Goal: Information Seeking & Learning: Learn about a topic

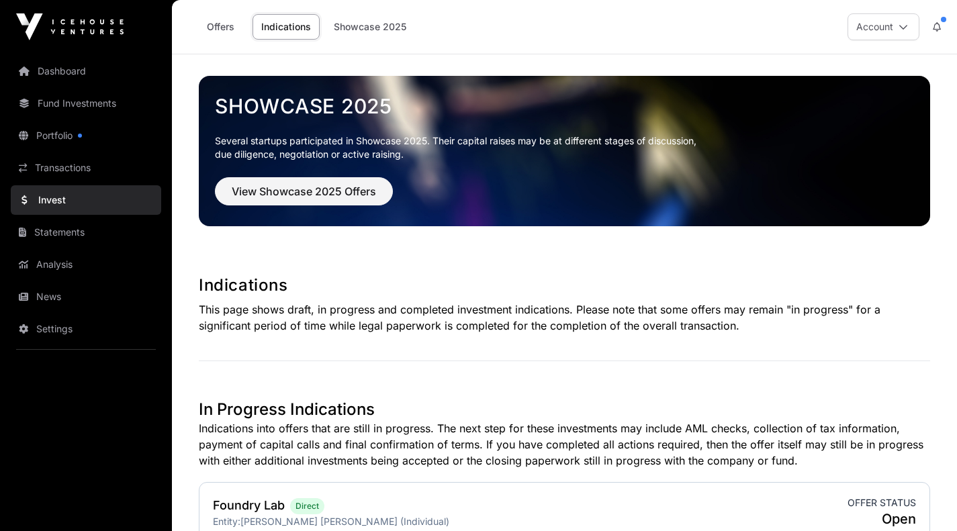
click at [353, 34] on link "Showcase 2025" at bounding box center [370, 27] width 90 height 26
click at [356, 185] on span "View Showcase 2025 Offers" at bounding box center [304, 191] width 144 height 16
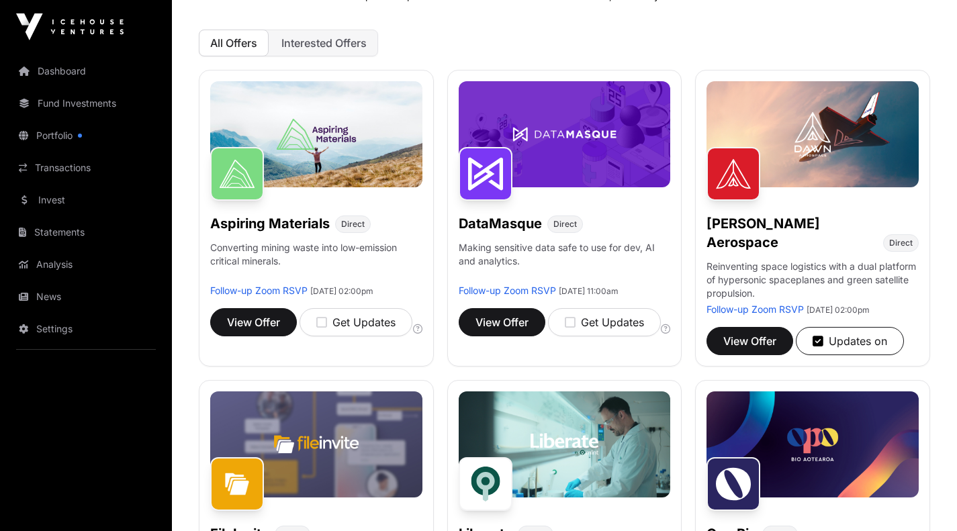
scroll to position [131, 0]
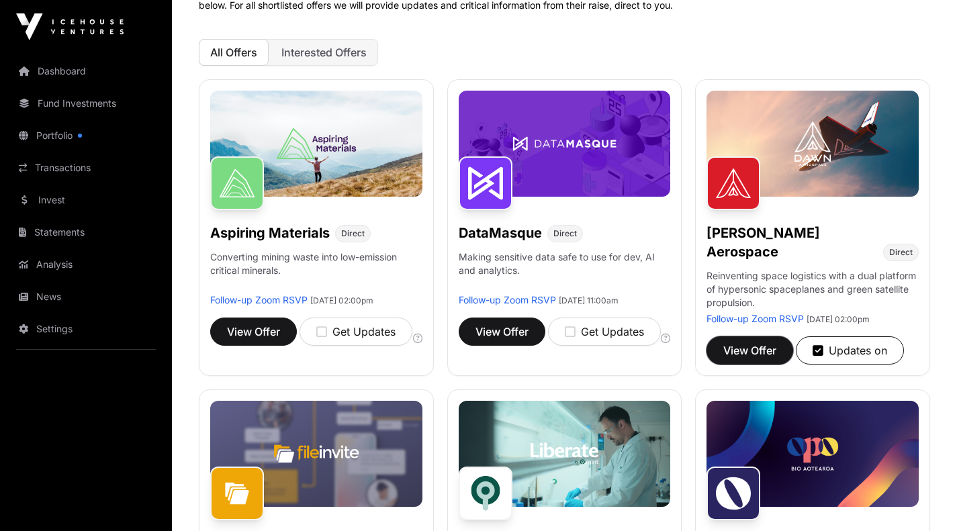
click at [757, 342] on button "View Offer" at bounding box center [749, 350] width 87 height 28
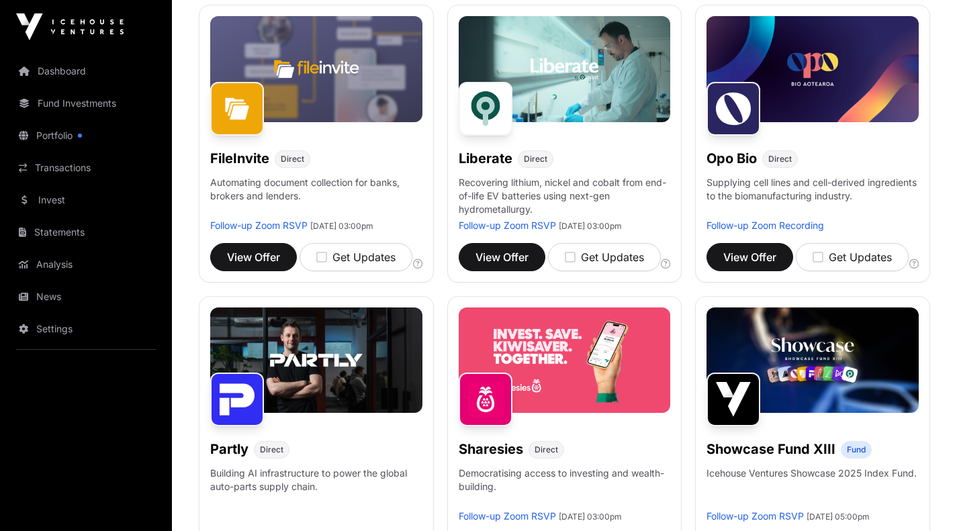
scroll to position [516, 0]
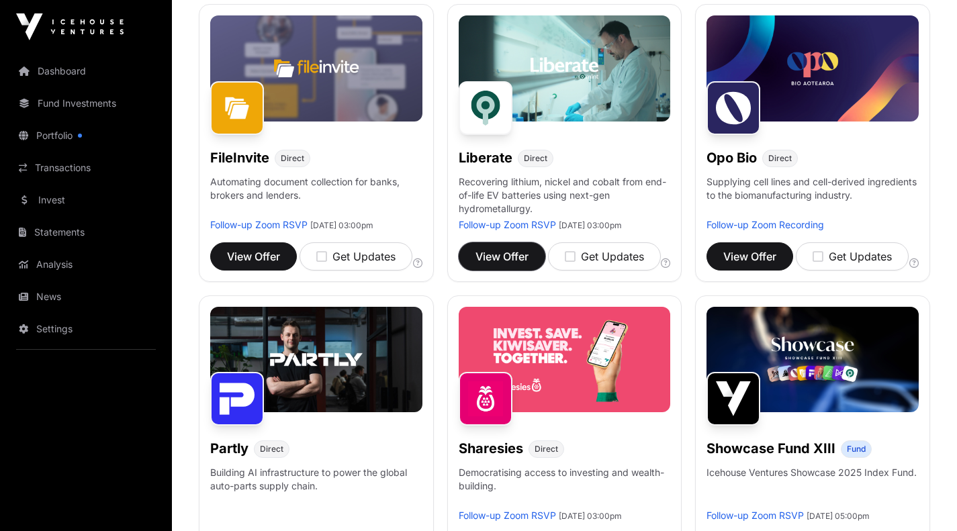
click at [513, 259] on button "View Offer" at bounding box center [502, 256] width 87 height 28
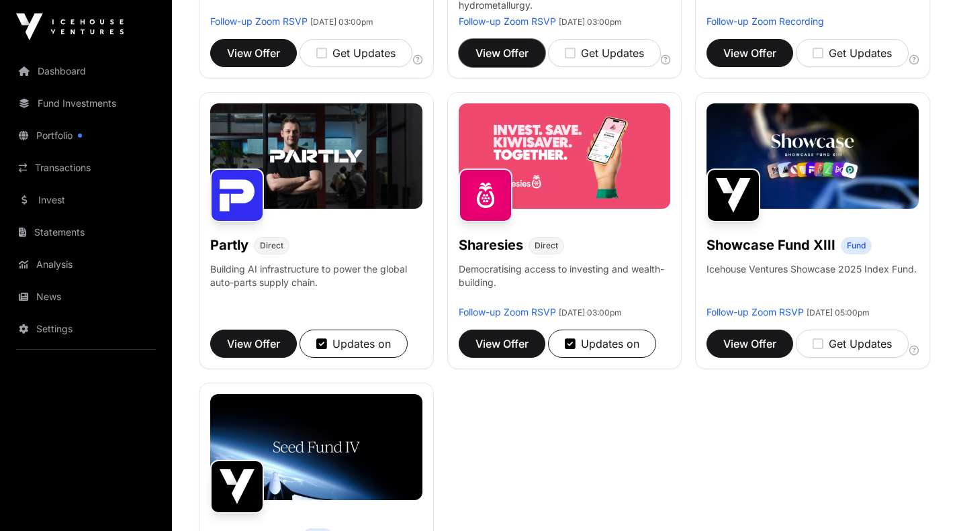
scroll to position [720, 0]
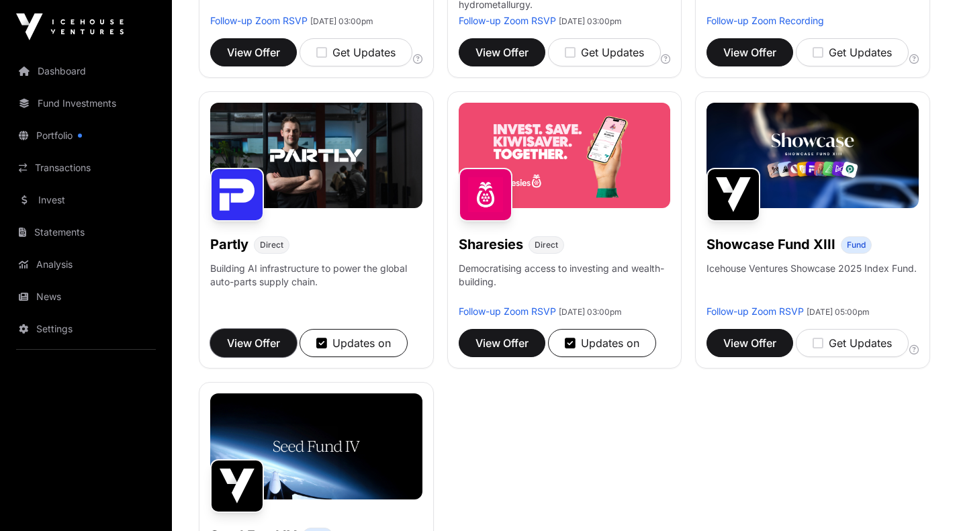
click at [250, 346] on span "View Offer" at bounding box center [253, 343] width 53 height 16
click at [514, 351] on span "View Offer" at bounding box center [501, 343] width 53 height 16
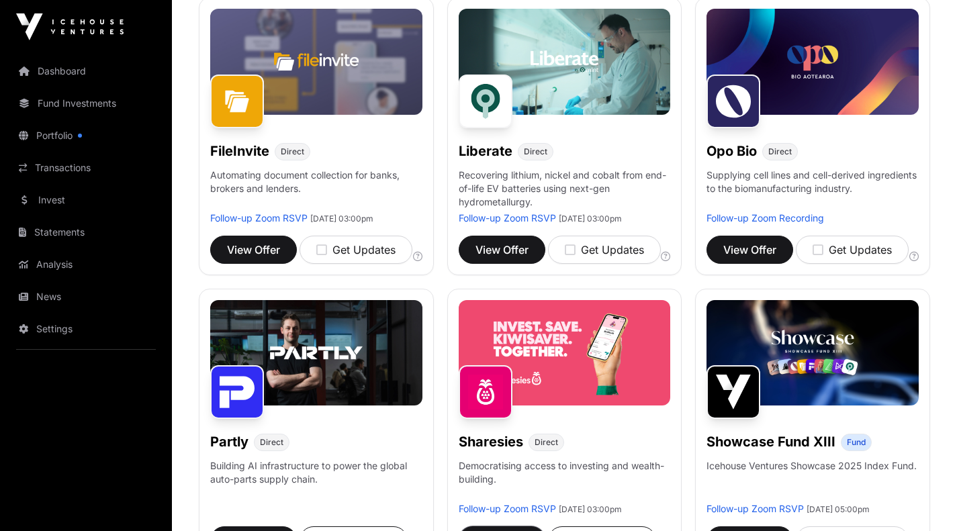
scroll to position [506, 0]
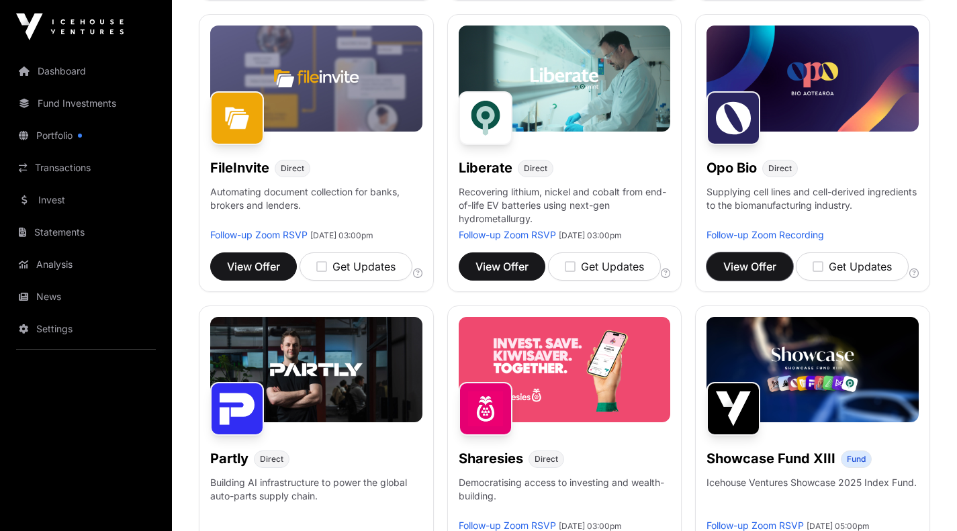
click at [734, 259] on span "View Offer" at bounding box center [749, 267] width 53 height 16
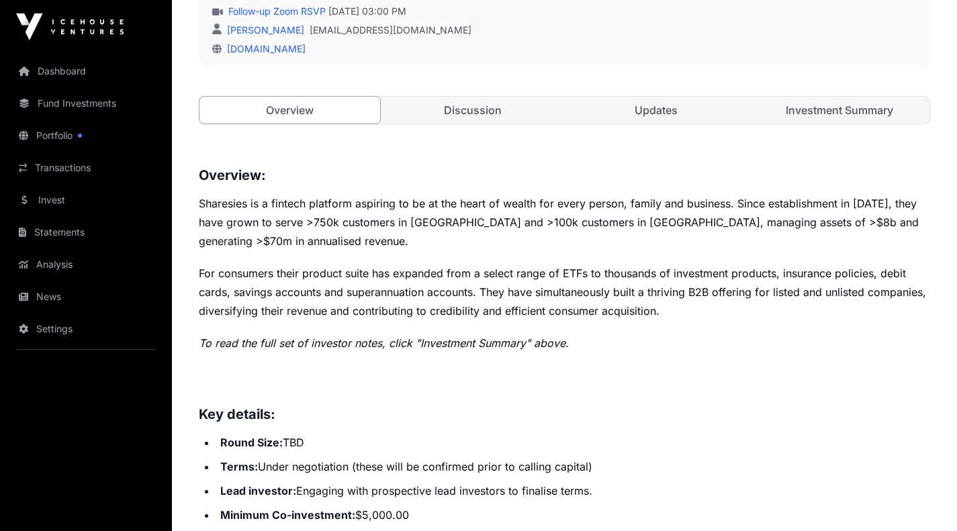
scroll to position [416, 0]
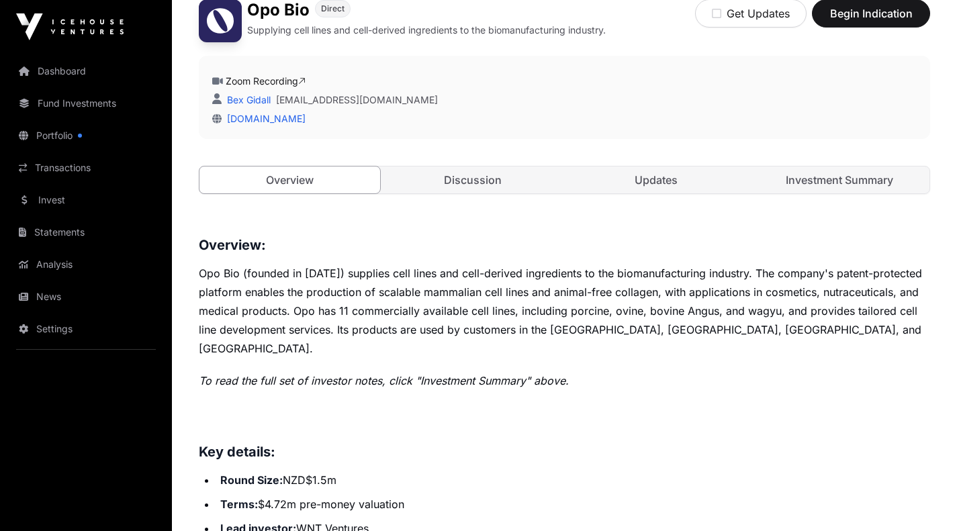
scroll to position [347, 0]
click at [524, 174] on link "Discussion" at bounding box center [473, 179] width 181 height 27
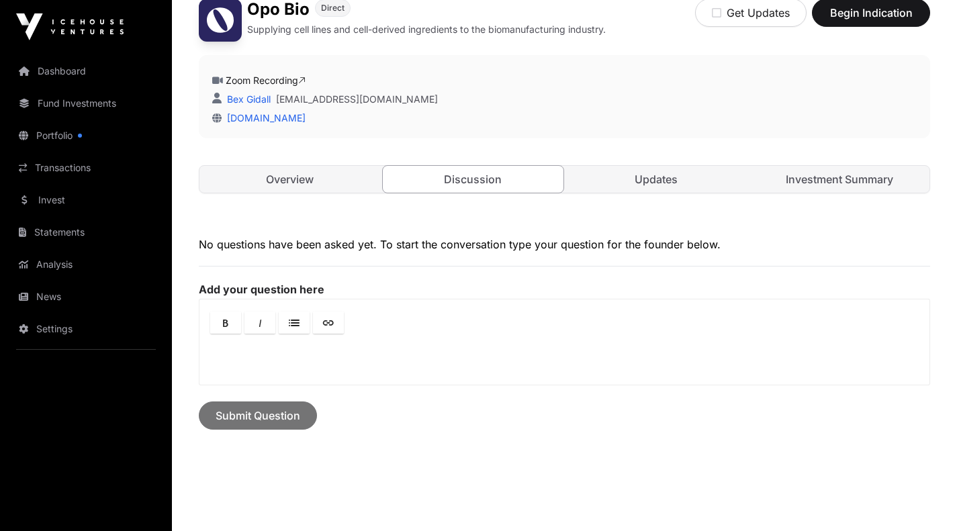
click at [279, 167] on link "Overview" at bounding box center [289, 179] width 181 height 27
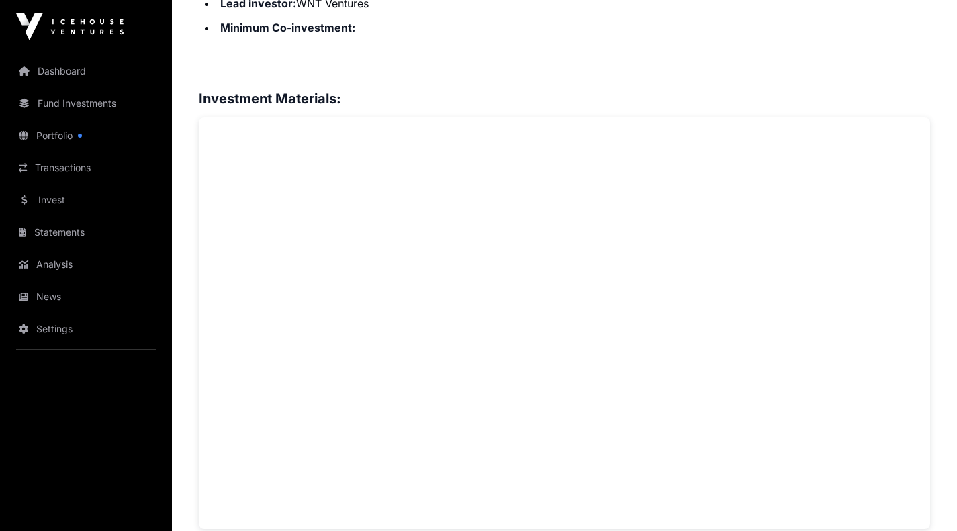
scroll to position [868, 0]
